Goal: Task Accomplishment & Management: Use online tool/utility

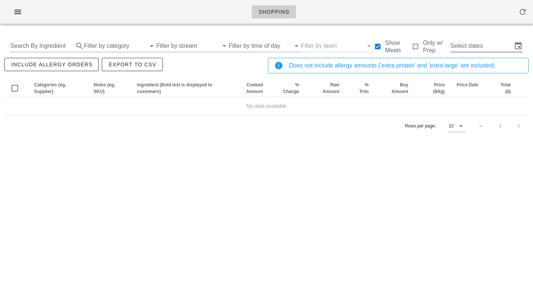
click at [461, 41] on input "Select dates" at bounding box center [481, 46] width 62 height 12
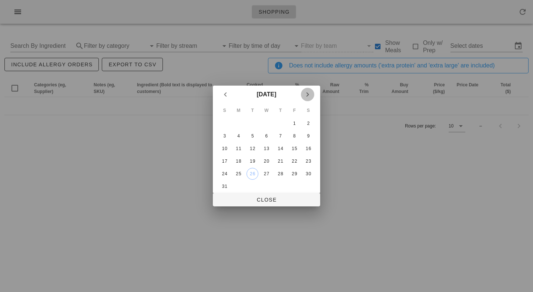
click at [312, 92] on icon "Next month" at bounding box center [307, 94] width 9 height 9
click at [242, 126] on div "1" at bounding box center [239, 123] width 12 height 5
click at [311, 123] on div "6" at bounding box center [308, 123] width 12 height 5
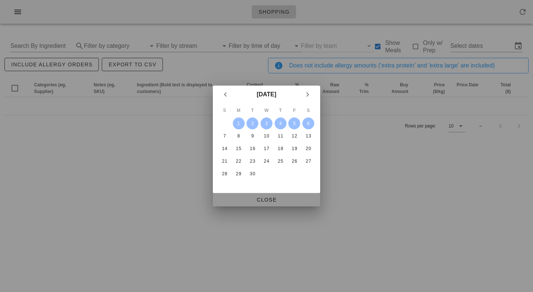
click at [274, 199] on span "Close" at bounding box center [266, 199] width 95 height 6
type input "[DATE] - [DATE]"
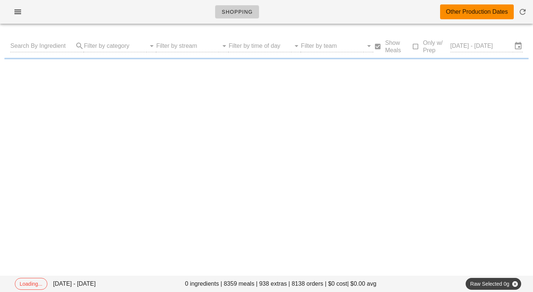
click at [106, 6] on div "Shopping Other Production Dates" at bounding box center [266, 12] width 533 height 24
click at [106, 7] on div "Shopping Other Production Dates" at bounding box center [266, 12] width 533 height 24
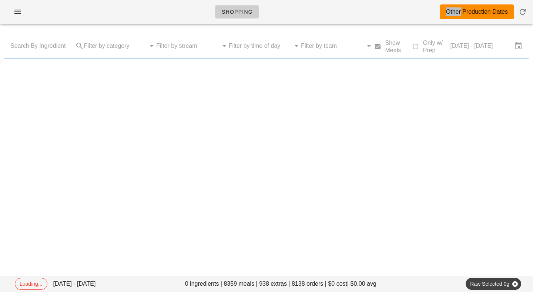
click at [106, 7] on div "Shopping Other Production Dates" at bounding box center [266, 12] width 533 height 24
click at [107, 7] on div "Shopping Other Production Dates" at bounding box center [266, 12] width 533 height 24
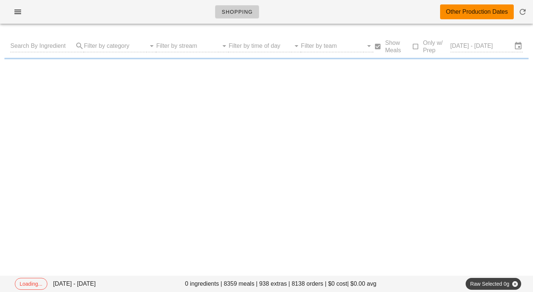
click at [109, 7] on div "Shopping Other Production Dates" at bounding box center [266, 12] width 533 height 24
click at [116, 7] on div "Shopping Other Production Dates" at bounding box center [266, 12] width 533 height 24
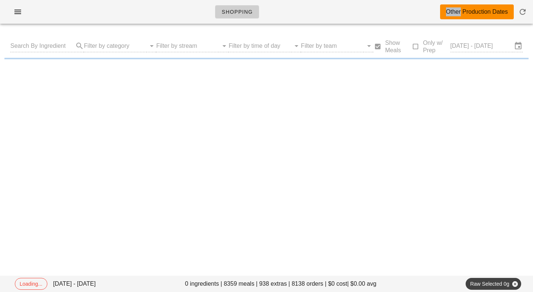
click at [116, 7] on div "Shopping Other Production Dates" at bounding box center [266, 12] width 533 height 24
click at [124, 12] on div "Shopping Other Production Dates" at bounding box center [266, 12] width 533 height 24
click at [310, 14] on div "Shopping Other Production Dates" at bounding box center [266, 12] width 533 height 24
click at [131, 18] on div "Shopping Other Production Dates" at bounding box center [266, 12] width 533 height 24
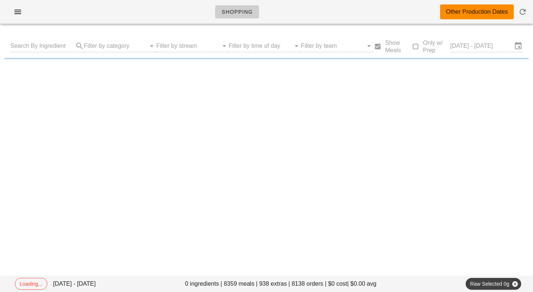
click at [126, 19] on div "Shopping Other Production Dates" at bounding box center [266, 12] width 533 height 24
click at [126, 14] on div "Shopping Other Production Dates" at bounding box center [266, 12] width 533 height 24
click at [299, 13] on div "Shopping Other Production Dates" at bounding box center [266, 12] width 533 height 24
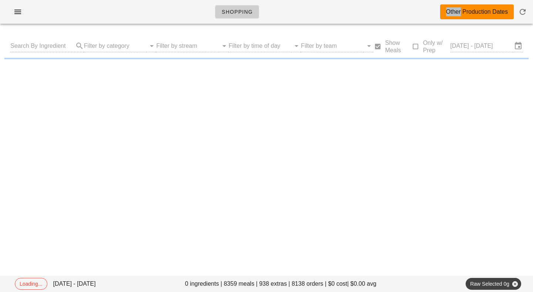
drag, startPoint x: 299, startPoint y: 13, endPoint x: 151, endPoint y: 13, distance: 147.6
click at [151, 13] on div "Shopping Other Production Dates" at bounding box center [266, 12] width 533 height 24
click at [152, 13] on div "Shopping Other Production Dates" at bounding box center [266, 12] width 533 height 24
drag, startPoint x: 152, startPoint y: 13, endPoint x: 317, endPoint y: 14, distance: 165.0
click at [316, 14] on div "Shopping Other Production Dates" at bounding box center [266, 12] width 533 height 24
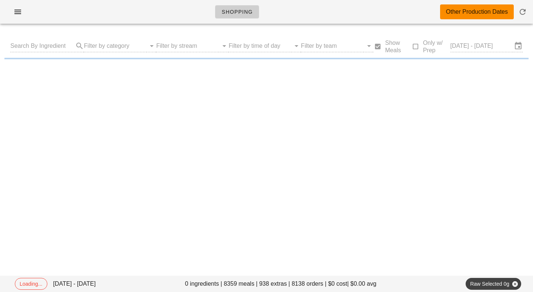
click at [317, 14] on div "Shopping Other Production Dates" at bounding box center [266, 12] width 533 height 24
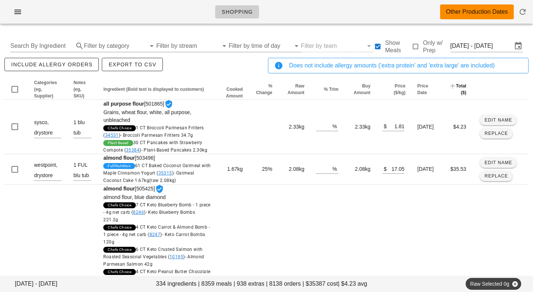
click at [462, 87] on span "Total ($)" at bounding box center [461, 89] width 10 height 12
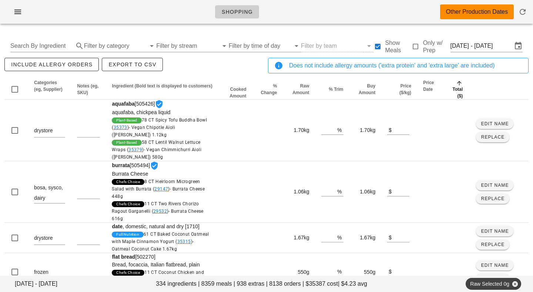
click at [462, 87] on th "Total ($)" at bounding box center [456, 89] width 25 height 20
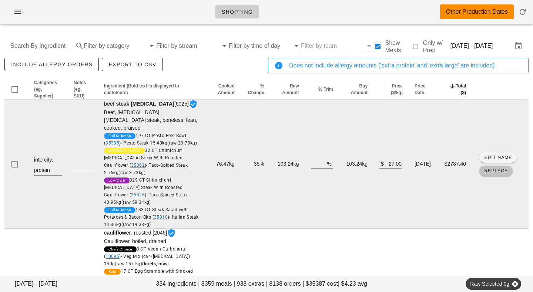
click at [493, 168] on span "Replace" at bounding box center [496, 170] width 24 height 5
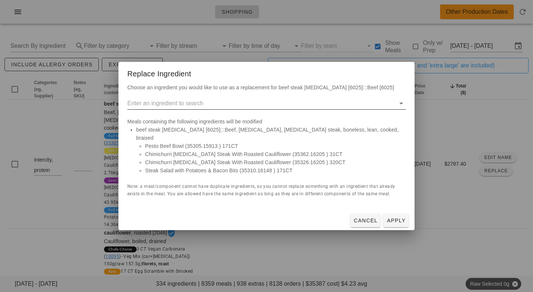
click at [236, 115] on div at bounding box center [266, 107] width 278 height 20
click at [236, 109] on input "text" at bounding box center [261, 103] width 268 height 12
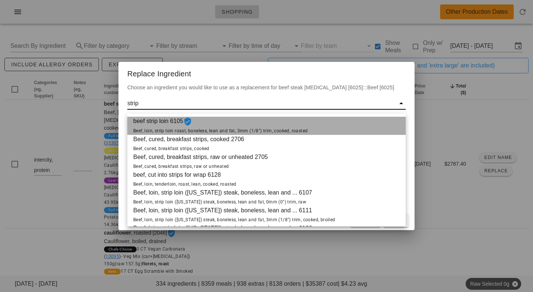
click at [149, 126] on span "beef strip loin 6105 Beef, loin, strip loin roast, boneless, lean and fat, 3mm …" at bounding box center [220, 126] width 174 height 18
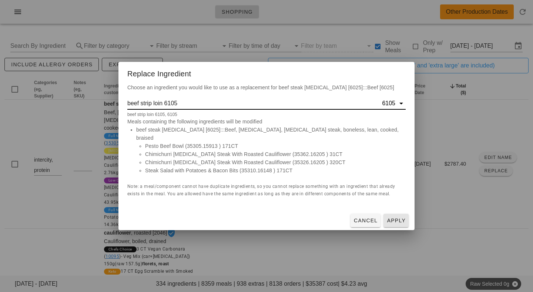
type input "beef strip loin 6105"
click at [388, 217] on span "Apply" at bounding box center [395, 220] width 19 height 6
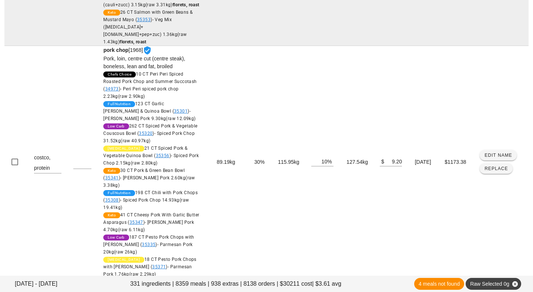
scroll to position [1150, 0]
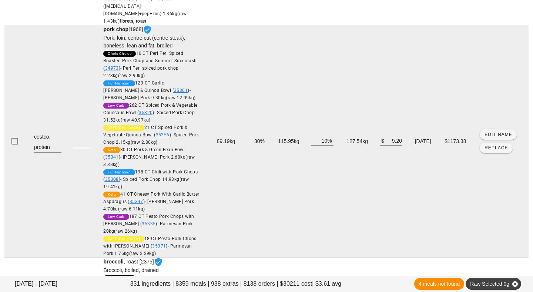
click at [453, 144] on span "$1173.38" at bounding box center [454, 141] width 21 height 6
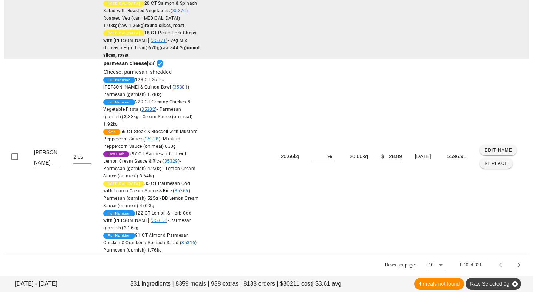
scroll to position [2785, 0]
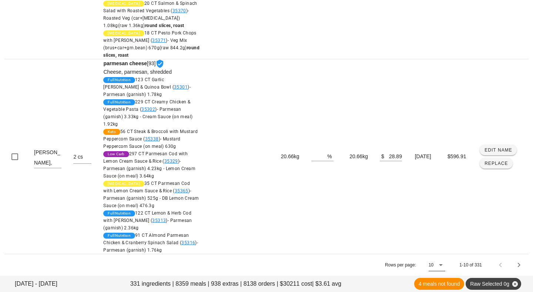
click at [431, 267] on div "10" at bounding box center [430, 264] width 5 height 7
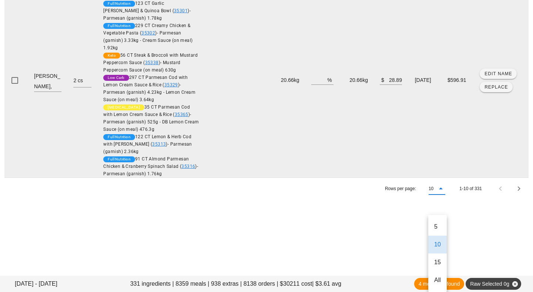
click at [439, 276] on div "All" at bounding box center [437, 279] width 7 height 7
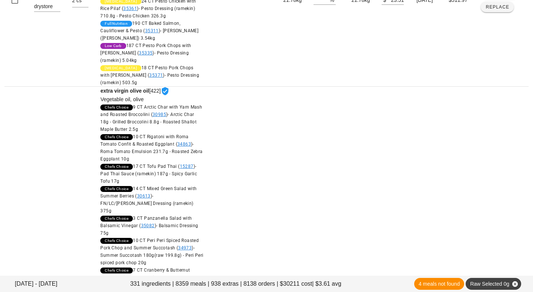
scroll to position [3233, 0]
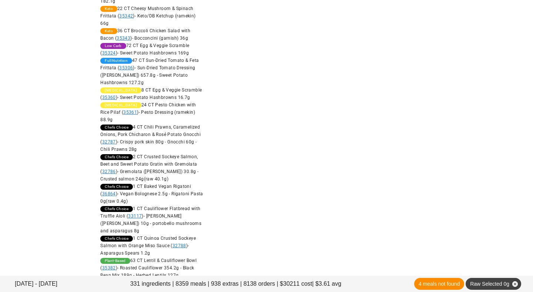
scroll to position [4499, 0]
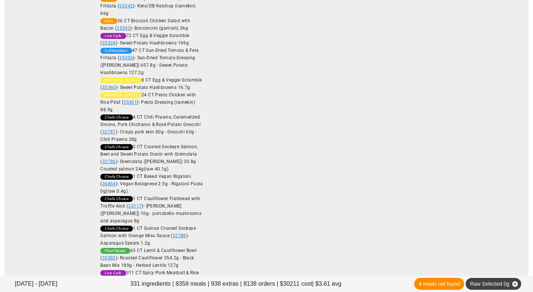
scroll to position [4514, 0]
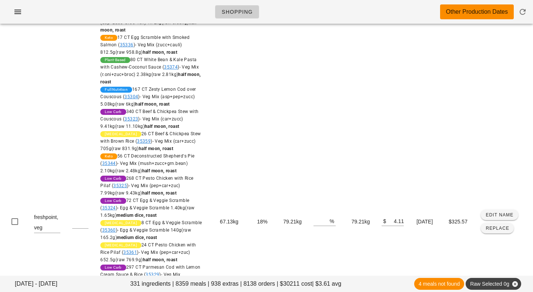
scroll to position [6766, 0]
